Goal: Task Accomplishment & Management: Manage account settings

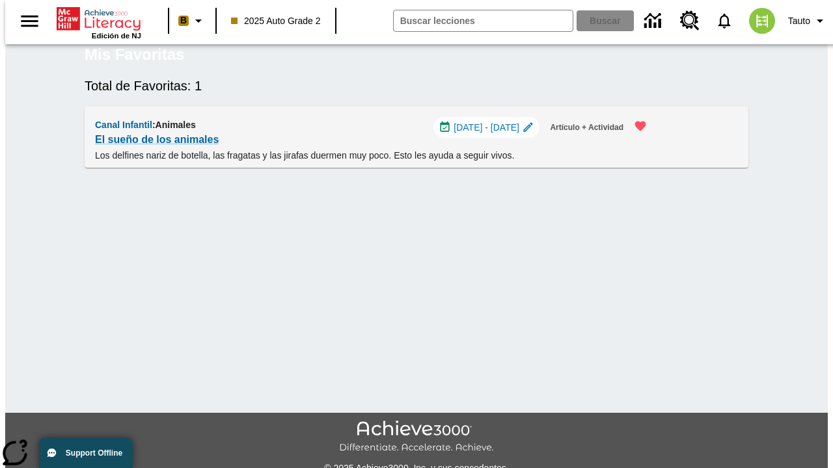
click at [496, 135] on span "[DATE] - [DATE]" at bounding box center [486, 128] width 66 height 14
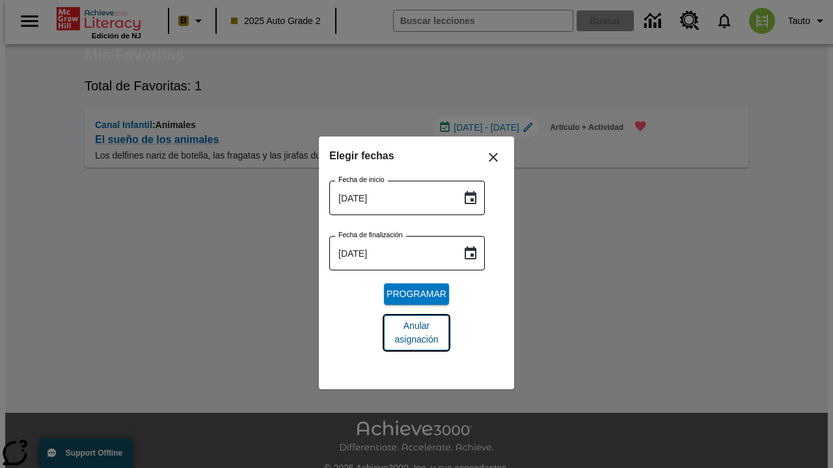
click at [416, 333] on span "Anular asignación" at bounding box center [416, 332] width 44 height 27
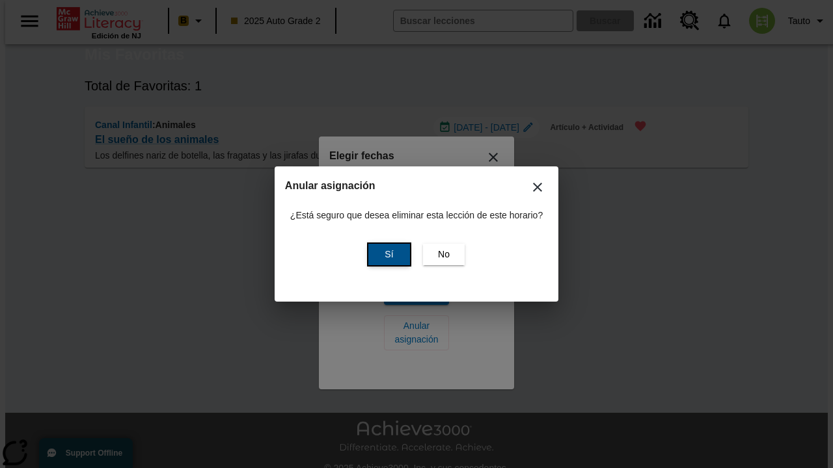
click at [387, 254] on span "Sí" at bounding box center [388, 255] width 8 height 14
